Goal: Task Accomplishment & Management: Manage account settings

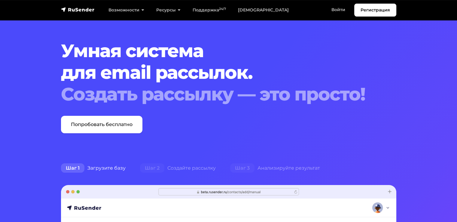
scroll to position [7, 0]
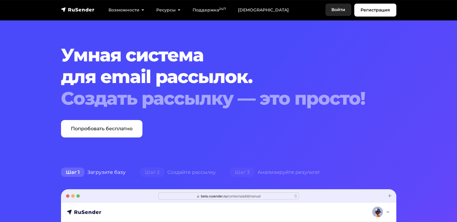
click at [343, 10] on link "Войти" at bounding box center [338, 10] width 26 height 12
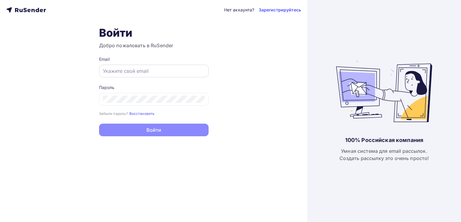
click at [162, 69] on input "text" at bounding box center [154, 70] width 102 height 7
type input "[EMAIL_ADDRESS][DOMAIN_NAME]"
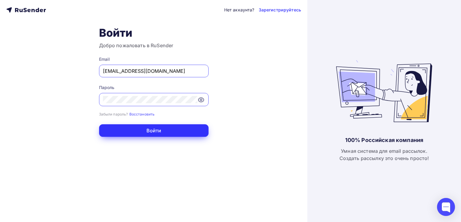
click at [177, 131] on button "Войти" at bounding box center [154, 130] width 110 height 13
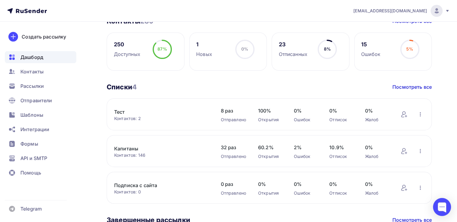
scroll to position [156, 0]
click at [116, 111] on link "Тест" at bounding box center [161, 111] width 94 height 7
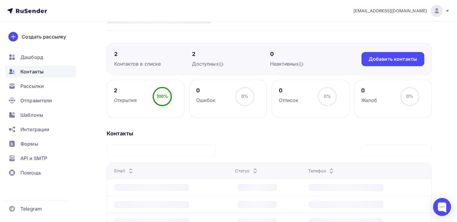
scroll to position [29, 0]
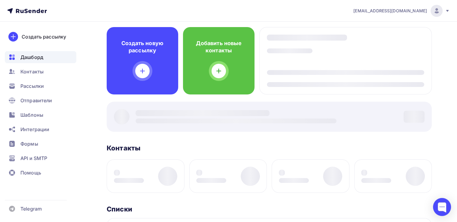
scroll to position [156, 0]
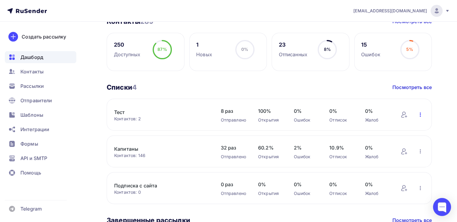
click at [421, 114] on icon "button" at bounding box center [420, 114] width 1 height 4
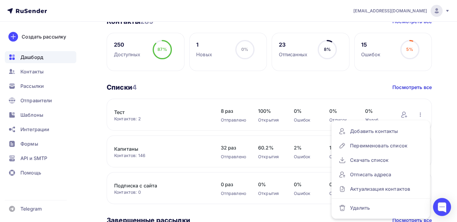
click at [194, 117] on div "Контактов: 2" at bounding box center [161, 119] width 94 height 6
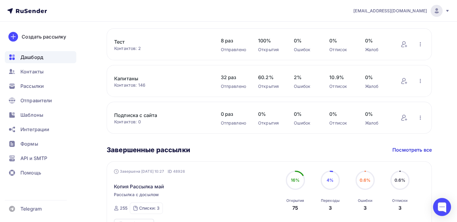
scroll to position [227, 0]
click at [125, 80] on link "Капитаны" at bounding box center [161, 77] width 94 height 7
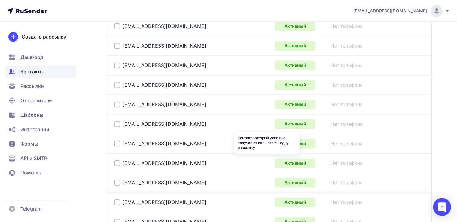
scroll to position [1025, 0]
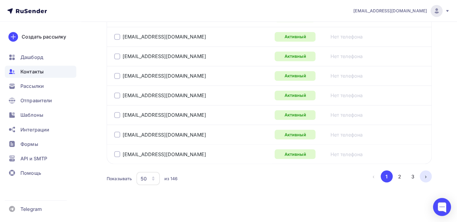
click at [427, 172] on button "›" at bounding box center [426, 176] width 12 height 12
click at [412, 172] on button "3" at bounding box center [413, 176] width 12 height 12
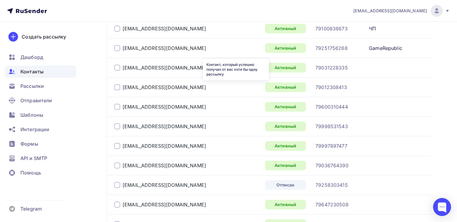
scroll to position [224, 0]
